Goal: Check status: Check status

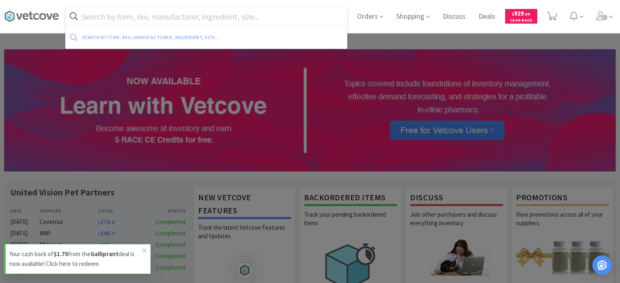
click at [225, 18] on input "text" at bounding box center [206, 16] width 281 height 19
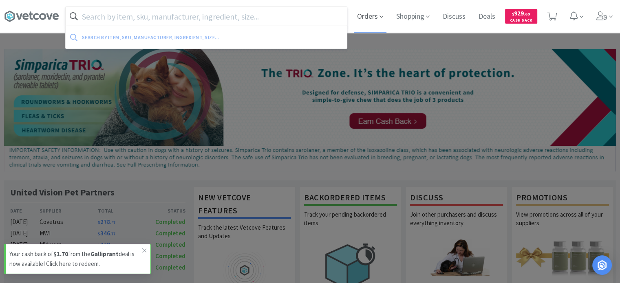
click at [363, 17] on span "Orders" at bounding box center [370, 16] width 33 height 33
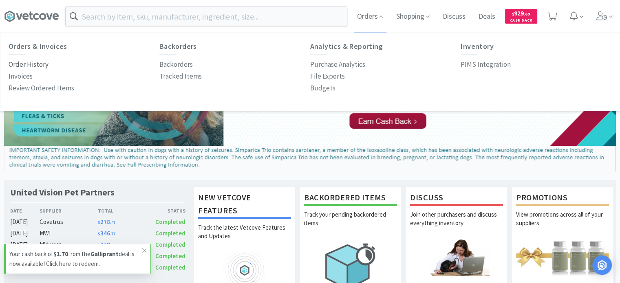
click at [23, 63] on p "Order History" at bounding box center [29, 64] width 40 height 11
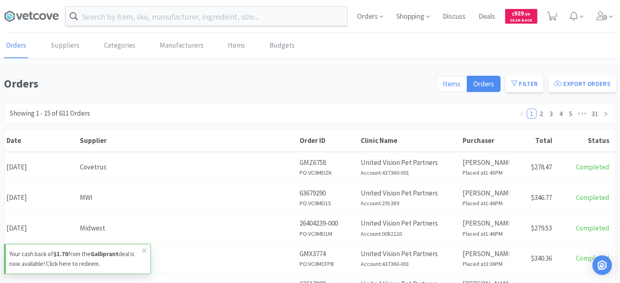
click at [460, 79] on span "Items" at bounding box center [451, 83] width 18 height 9
click at [442, 86] on input "Items" at bounding box center [442, 86] width 0 height 0
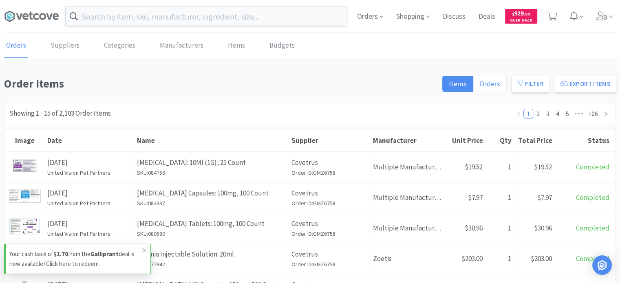
click at [497, 85] on span "Orders" at bounding box center [489, 83] width 21 height 9
click at [479, 86] on input "Orders" at bounding box center [479, 86] width 0 height 0
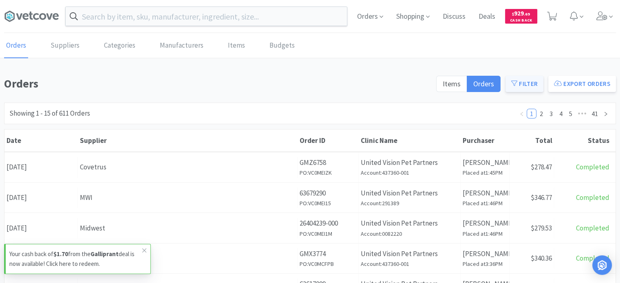
click at [516, 84] on icon at bounding box center [514, 83] width 6 height 6
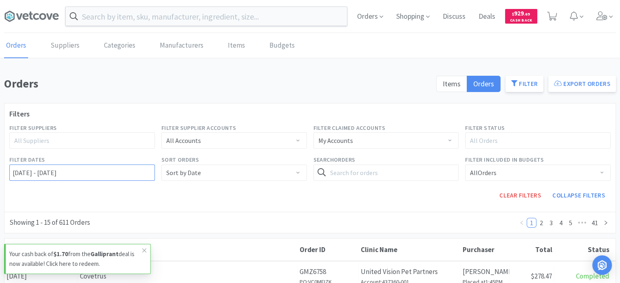
click at [63, 171] on input "[DATE] - [DATE]" at bounding box center [81, 173] width 145 height 16
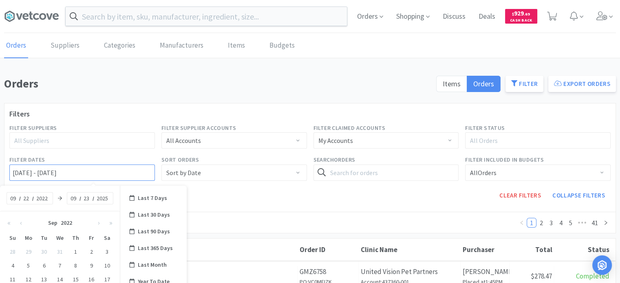
click at [29, 173] on input "[DATE] - [DATE]" at bounding box center [81, 173] width 145 height 16
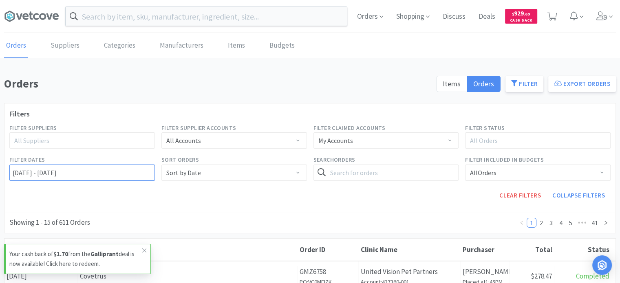
type input "[DATE] - [DATE]"
click at [46, 149] on div "Filter Suppliers All Suppliers" at bounding box center [82, 136] width 152 height 32
click at [460, 83] on span "Items" at bounding box center [451, 83] width 18 height 9
click at [442, 86] on input "Items" at bounding box center [442, 86] width 0 height 0
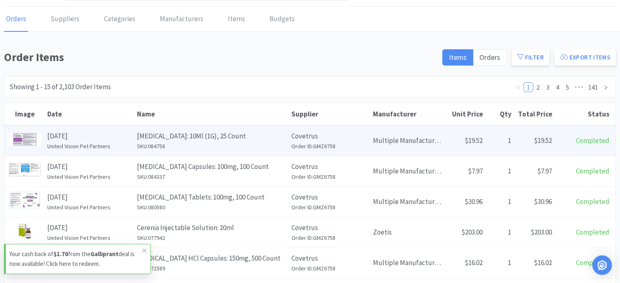
scroll to position [41, 0]
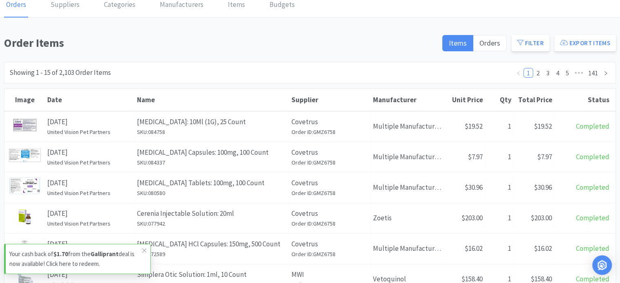
click at [505, 52] on div "Items Orders Filter Export Items" at bounding box center [526, 45] width 179 height 23
click at [494, 41] on span "Orders" at bounding box center [489, 42] width 21 height 9
click at [479, 46] on input "Orders" at bounding box center [479, 46] width 0 height 0
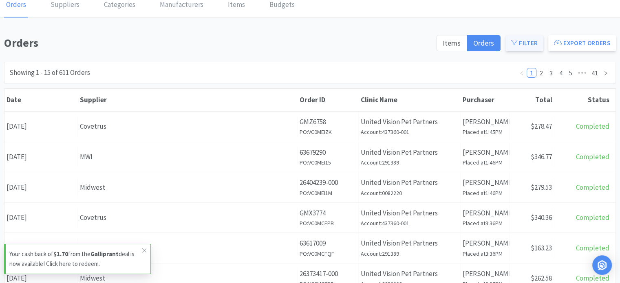
click at [526, 38] on button "Filter" at bounding box center [524, 43] width 38 height 16
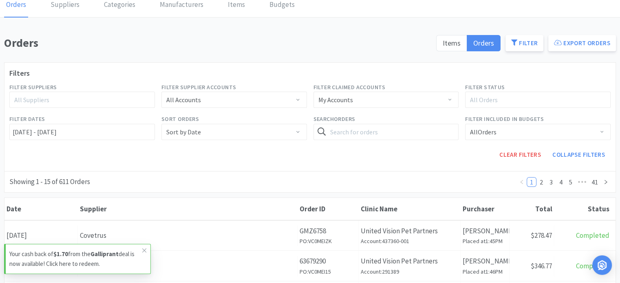
click at [75, 111] on div "Filter Dates [DATE] - [DATE]" at bounding box center [82, 127] width 152 height 32
click at [75, 133] on input "[DATE] - [DATE]" at bounding box center [81, 132] width 145 height 16
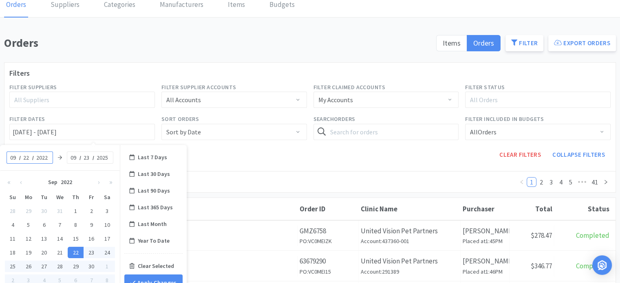
scroll to position [122, 0]
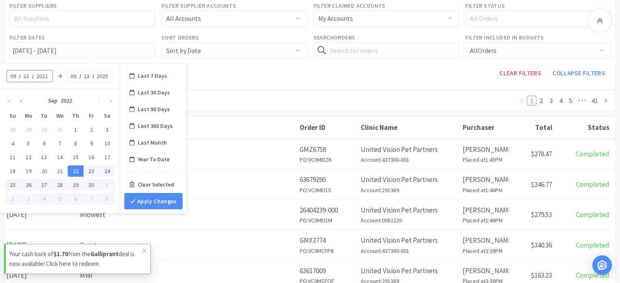
click at [22, 101] on button "‹" at bounding box center [21, 100] width 12 height 16
click at [13, 157] on div "14" at bounding box center [13, 157] width 16 height 11
type input "[DATE] - No End Date"
type input "08"
type input "14"
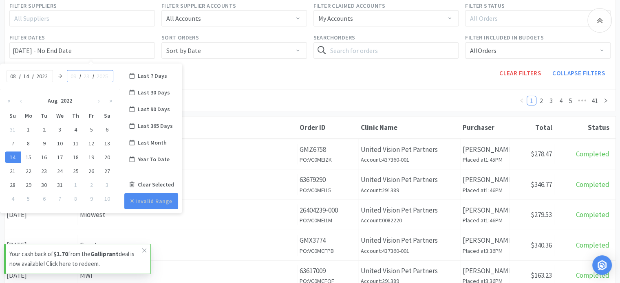
click at [75, 75] on input at bounding box center [74, 76] width 8 height 8
click at [17, 154] on div "14" at bounding box center [13, 157] width 16 height 11
type input "[DATE] - [DATE]"
type input "08"
type input "14"
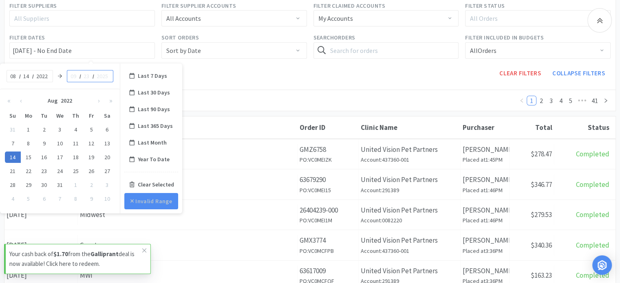
type input "2022"
click at [163, 206] on button "Apply Changes" at bounding box center [153, 201] width 58 height 16
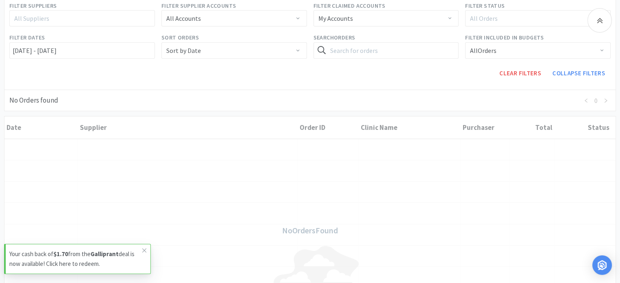
scroll to position [204, 0]
